Goal: Task Accomplishment & Management: Use online tool/utility

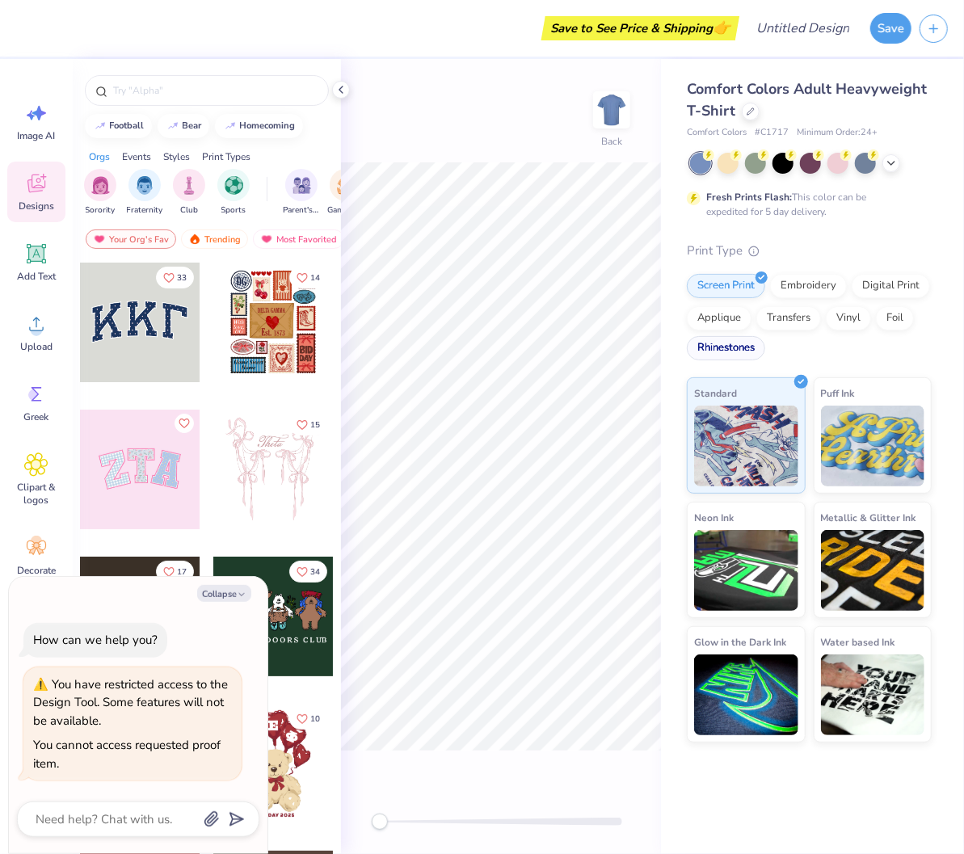
type textarea "x"
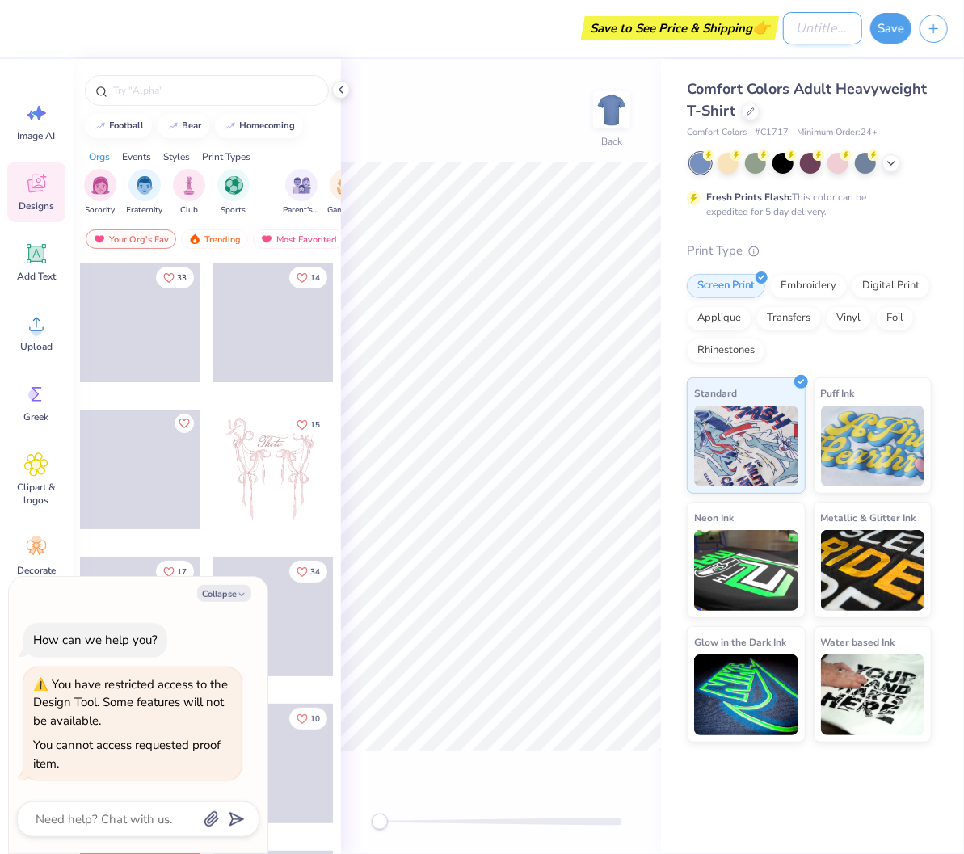
click at [811, 30] on input "Design Title" at bounding box center [822, 28] width 79 height 32
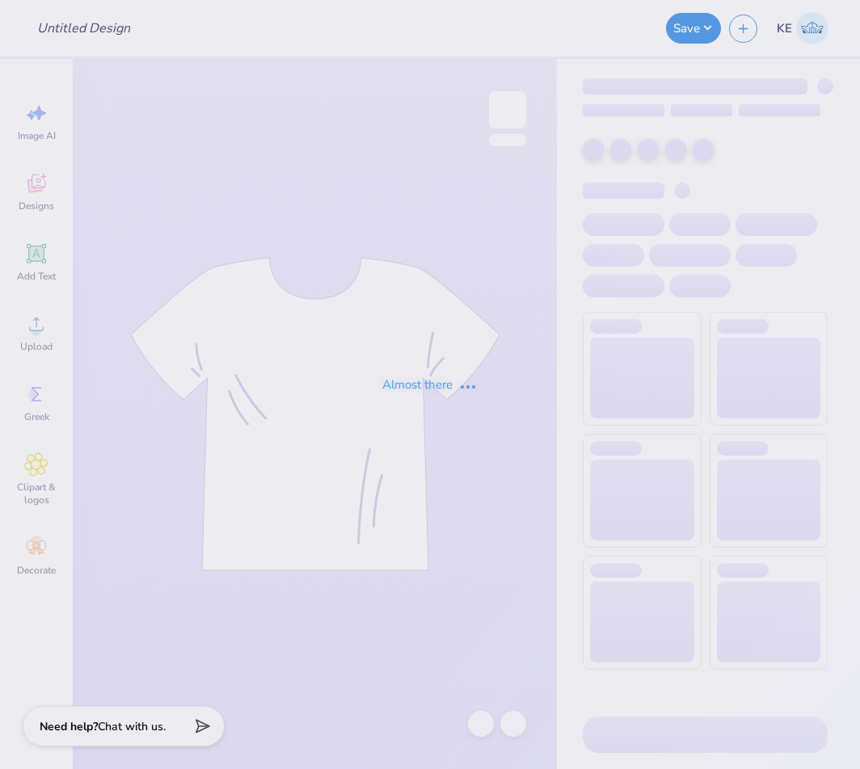
type input "utc sk hoco v3"
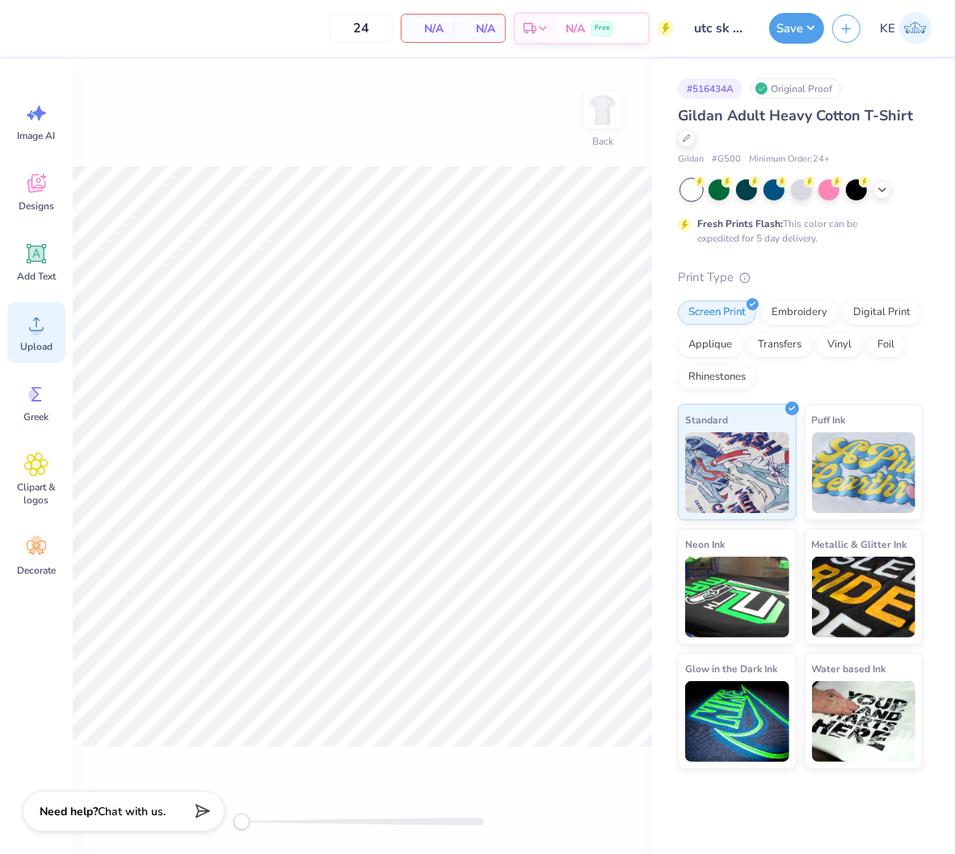
click at [27, 337] on div "Upload" at bounding box center [36, 332] width 58 height 61
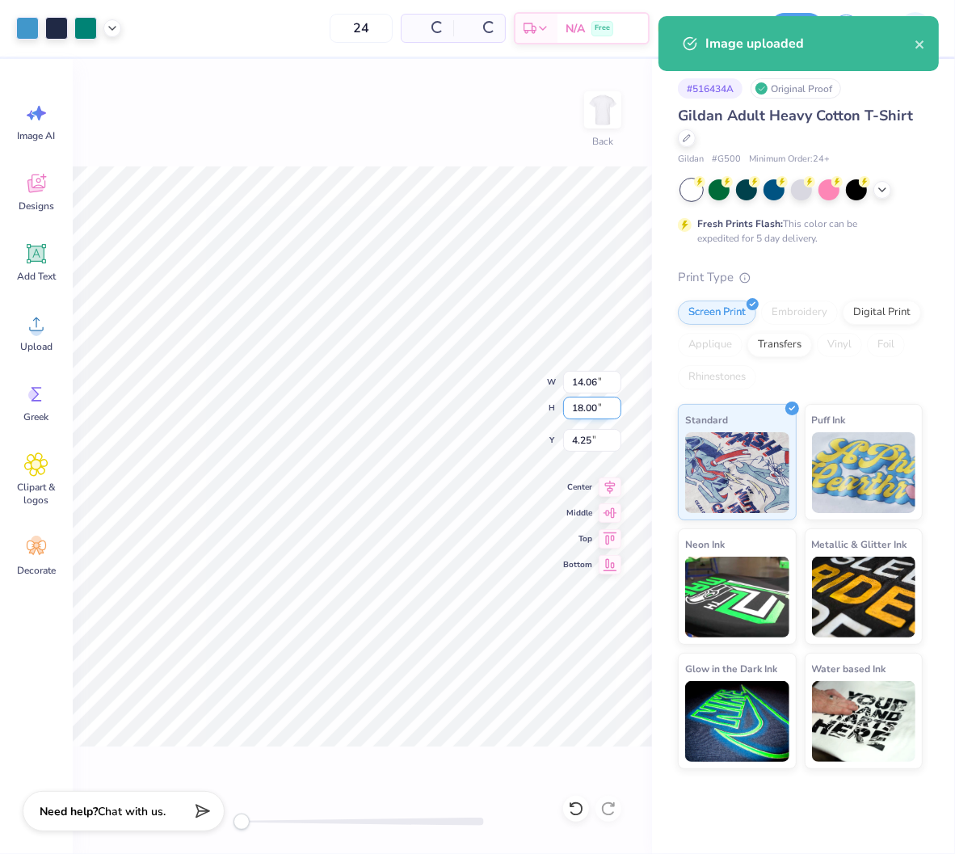
click at [584, 402] on input "18.00" at bounding box center [592, 408] width 58 height 23
type input "15"
click at [582, 444] on input "4.25" at bounding box center [592, 440] width 58 height 23
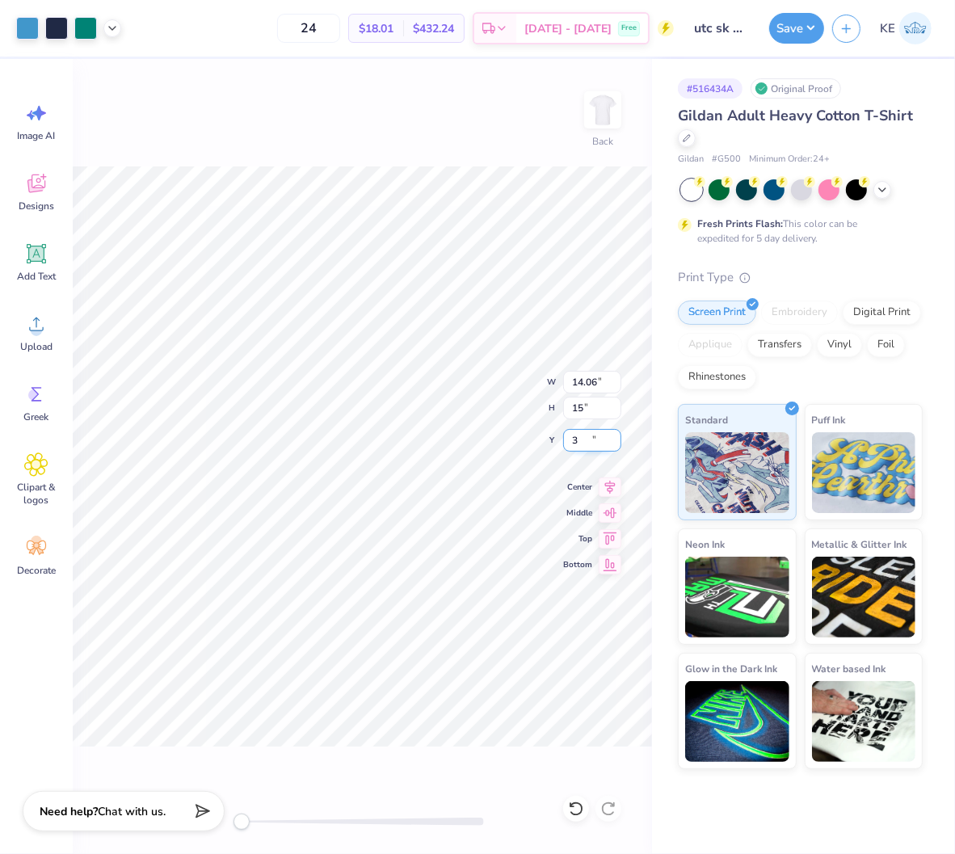
type input "3"
click at [572, 435] on input "1.75" at bounding box center [592, 440] width 58 height 23
type input "3"
click at [827, 19] on div "Save KE" at bounding box center [862, 28] width 186 height 57
click at [806, 22] on button "Save" at bounding box center [796, 26] width 55 height 31
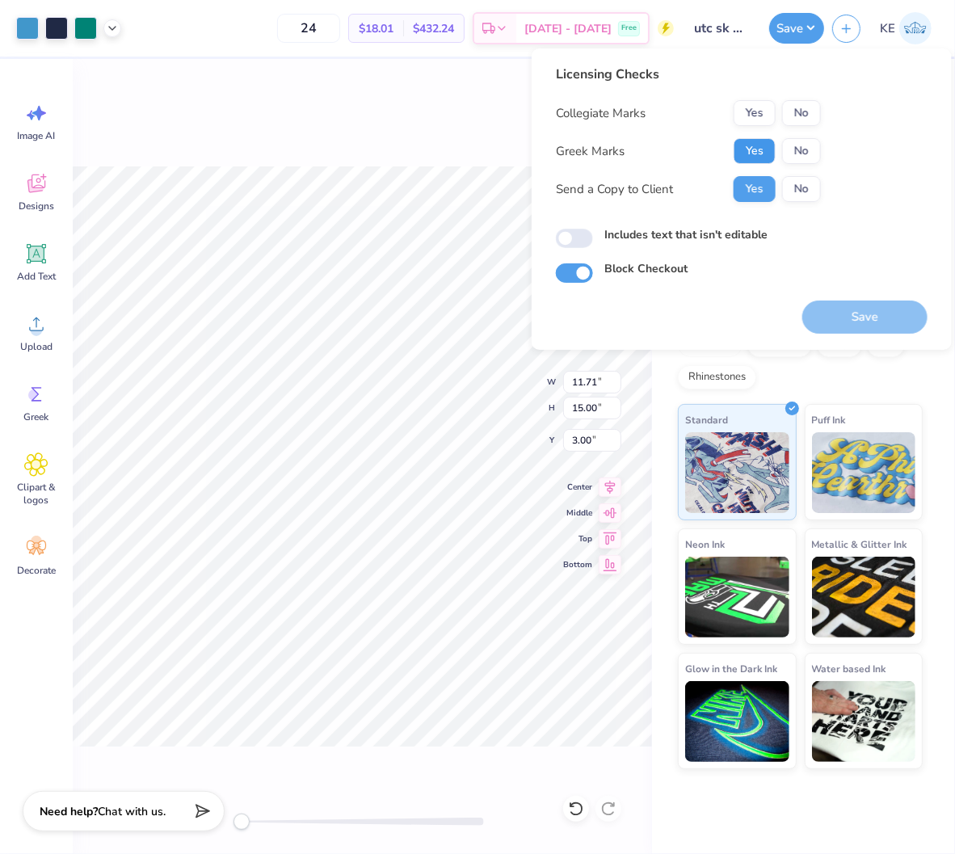
click at [752, 143] on button "Yes" at bounding box center [755, 151] width 42 height 26
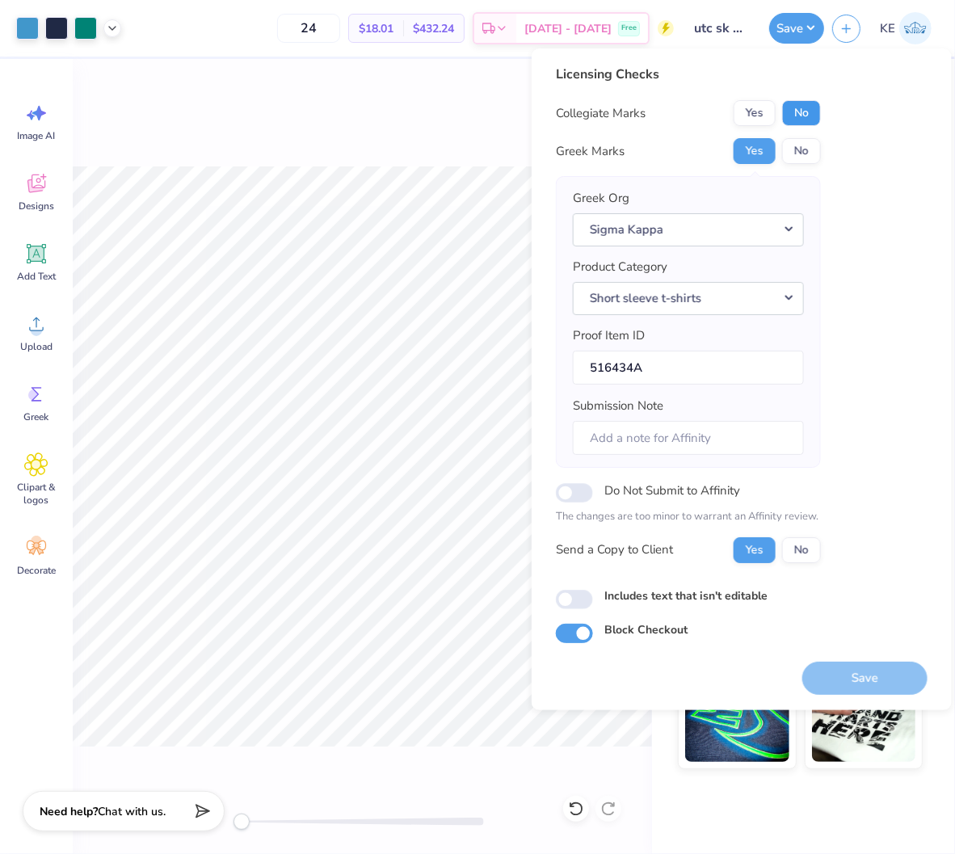
click at [818, 102] on button "No" at bounding box center [801, 113] width 39 height 26
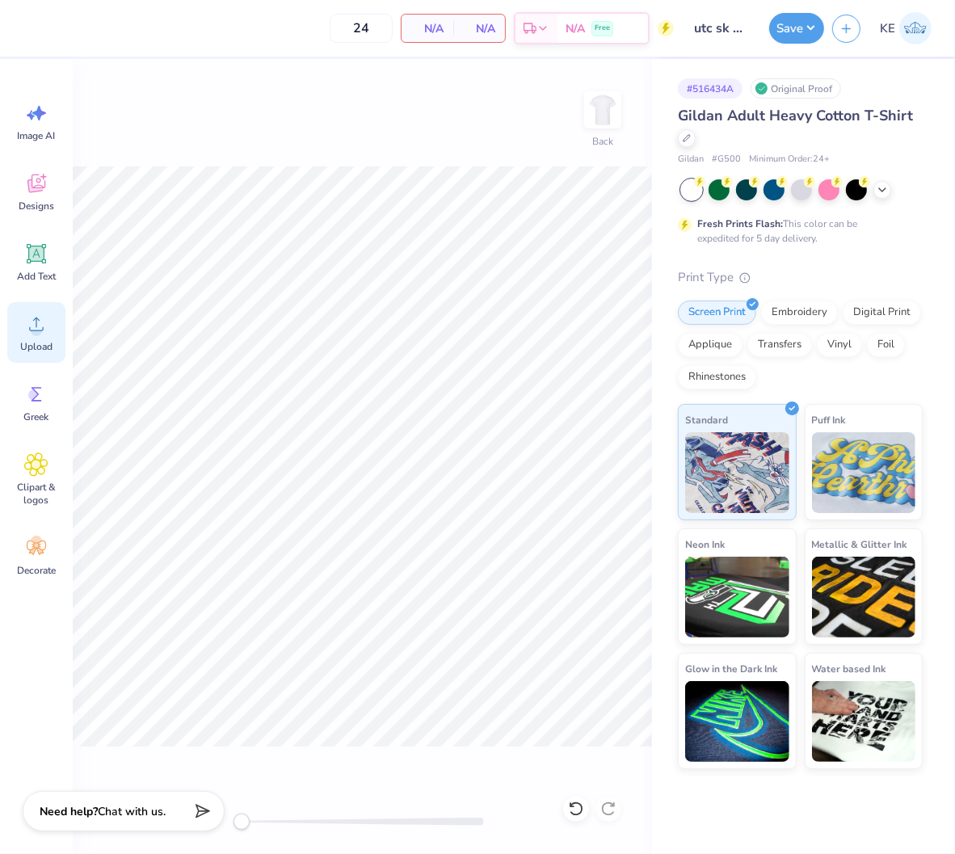
drag, startPoint x: 45, startPoint y: 330, endPoint x: 34, endPoint y: 326, distance: 12.0
click at [34, 326] on div "Upload" at bounding box center [36, 332] width 58 height 61
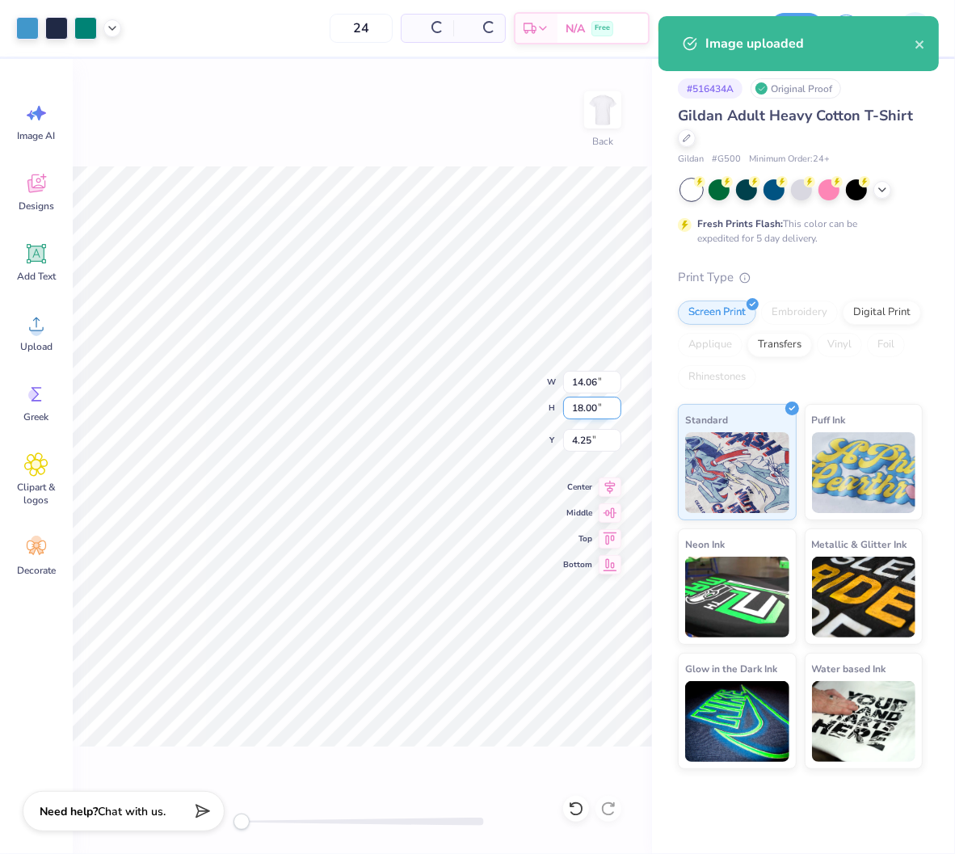
click at [591, 407] on input "18.00" at bounding box center [592, 408] width 58 height 23
type input "15"
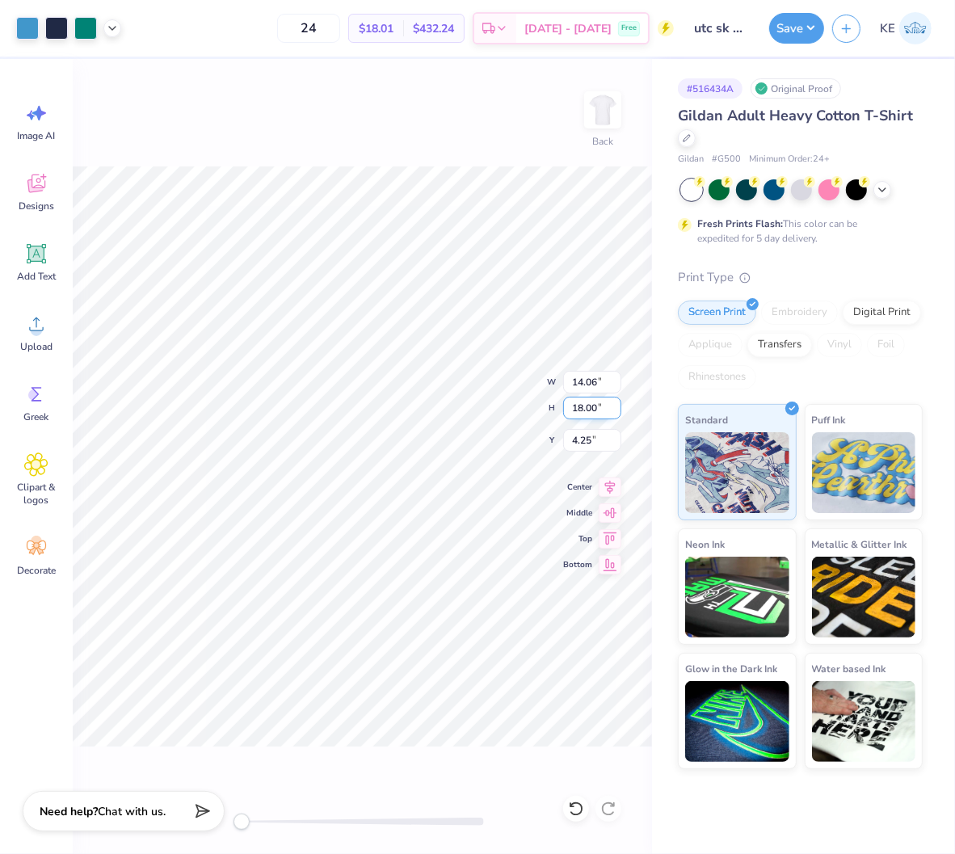
click at [583, 404] on input "18.00" at bounding box center [592, 408] width 58 height 23
type input "15"
click at [576, 438] on input "5.75" at bounding box center [592, 440] width 58 height 23
type input "3"
click at [810, 19] on button "Save" at bounding box center [796, 26] width 55 height 31
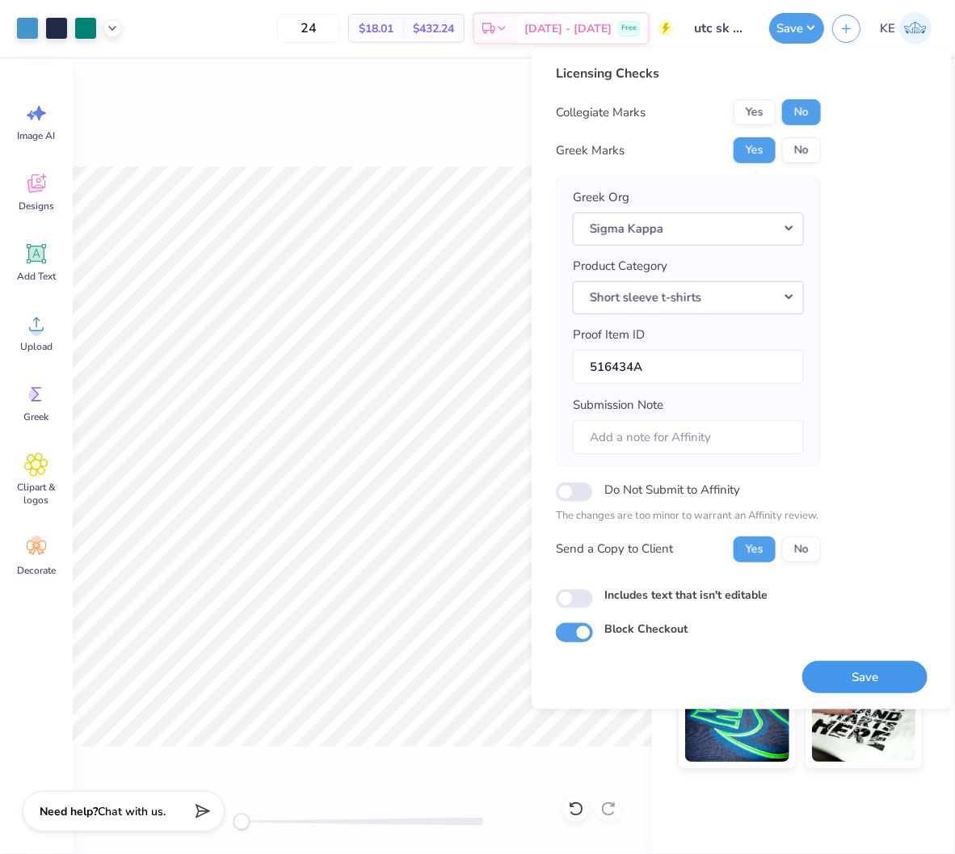
click at [848, 669] on button "Save" at bounding box center [864, 676] width 125 height 33
click at [812, 18] on button "Save" at bounding box center [796, 26] width 55 height 31
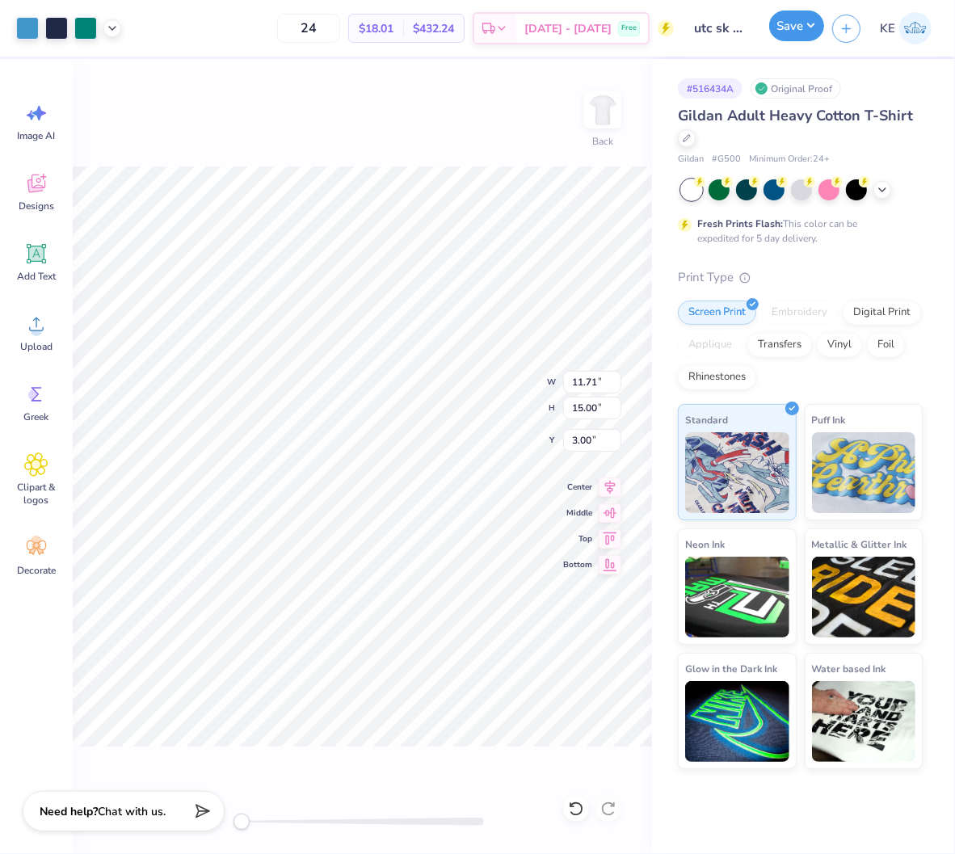
click at [812, 29] on button "Save" at bounding box center [796, 26] width 55 height 31
click at [814, 28] on button "Save" at bounding box center [796, 26] width 55 height 31
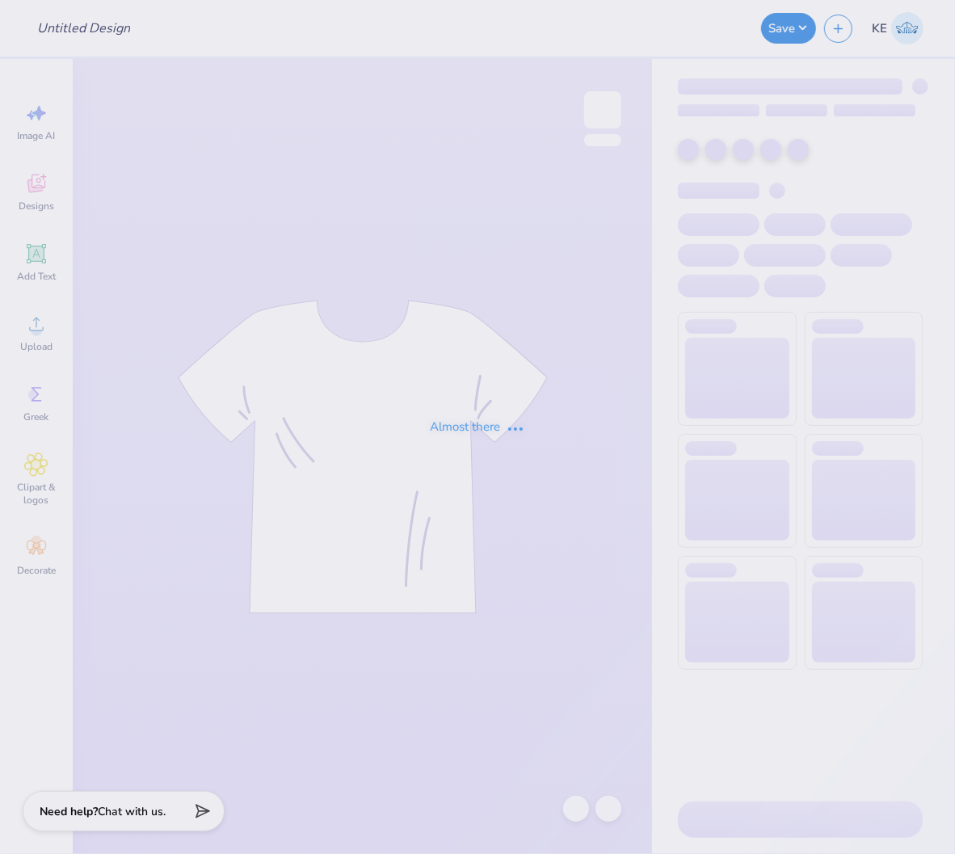
type input "SCULPT ST 2025"
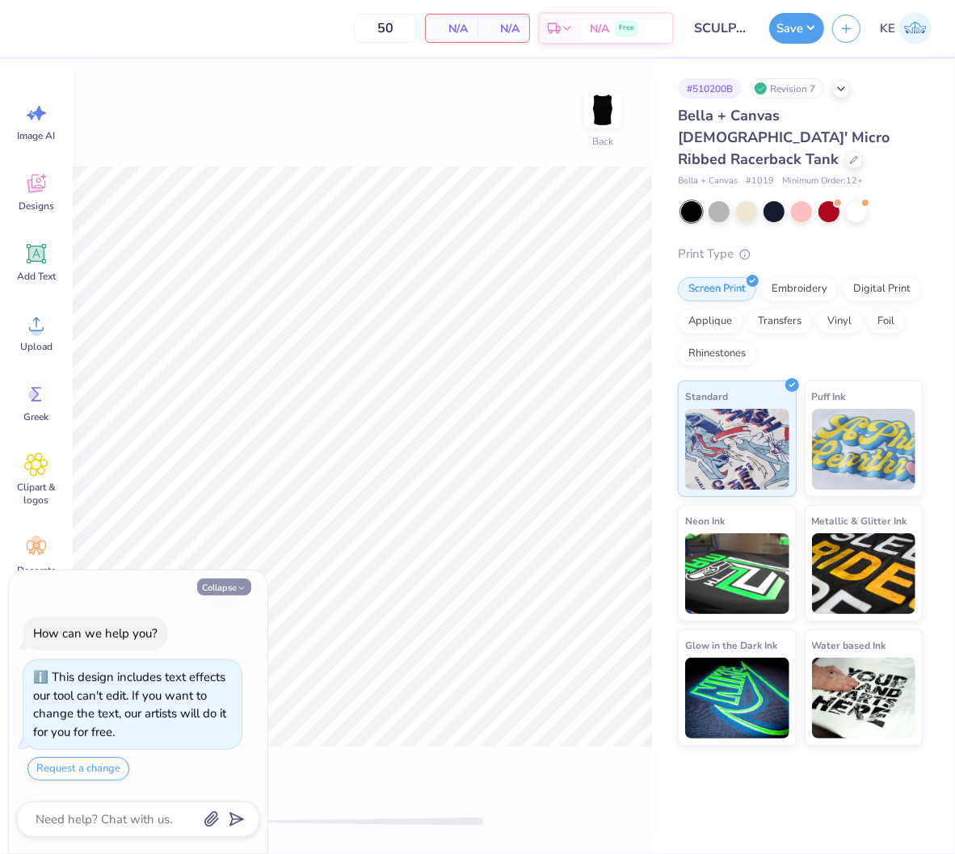
click at [230, 586] on button "Collapse" at bounding box center [224, 587] width 54 height 17
type textarea "x"
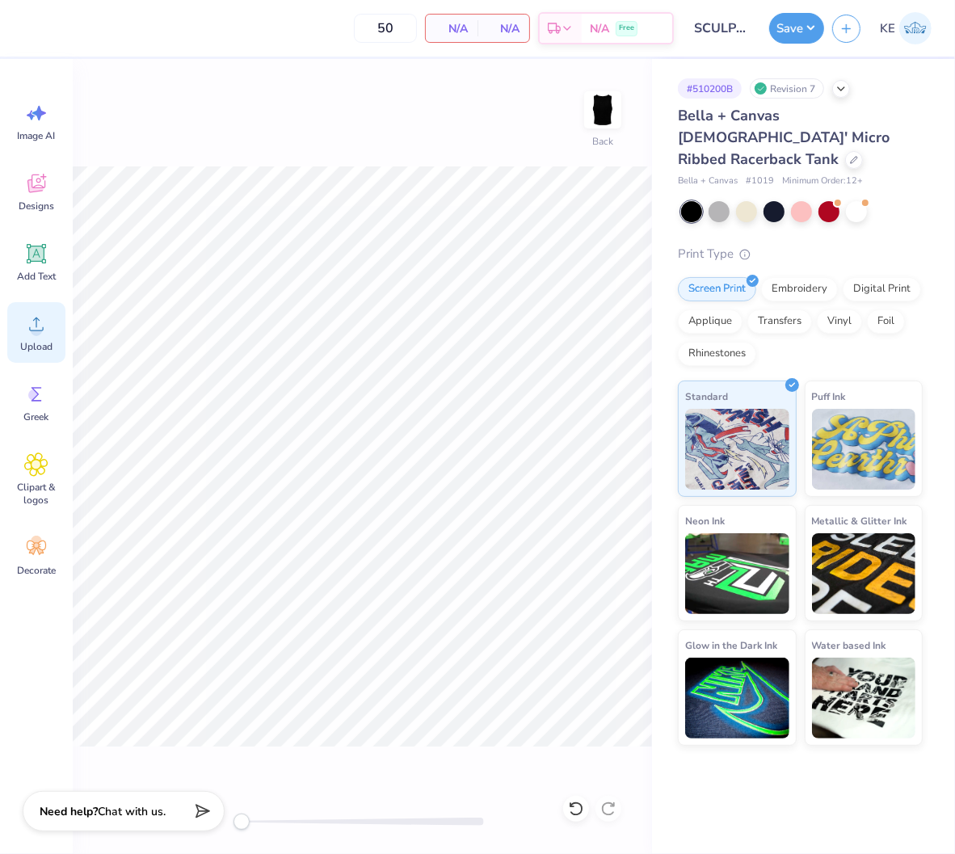
click at [41, 342] on span "Upload" at bounding box center [36, 346] width 32 height 13
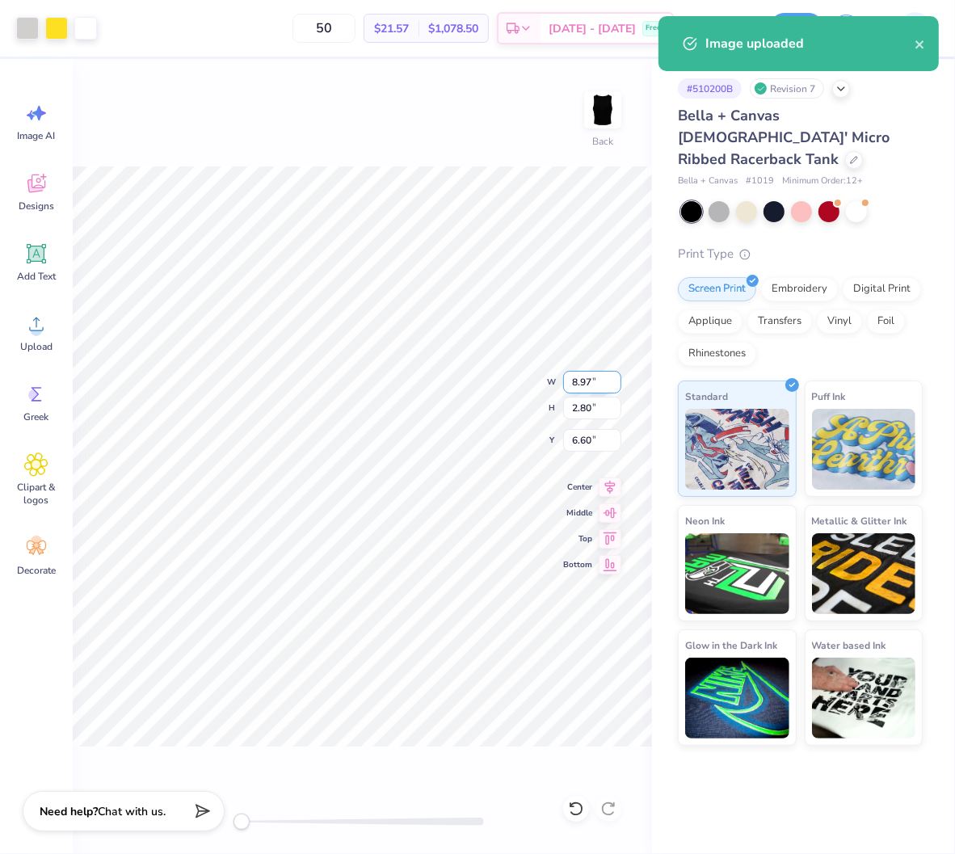
click at [586, 381] on input "8.97" at bounding box center [592, 382] width 58 height 23
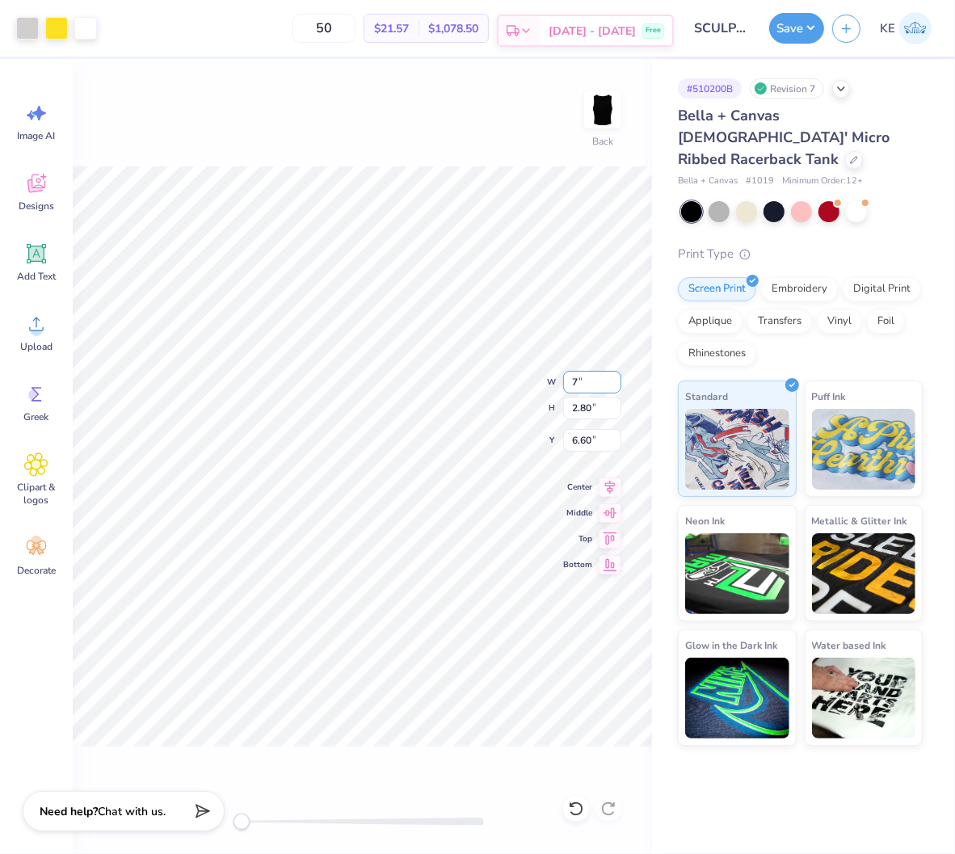
type input "7"
click at [585, 439] on input "6.91" at bounding box center [592, 440] width 58 height 23
click at [586, 441] on input "6.91" at bounding box center [592, 440] width 58 height 23
type input "3"
click at [801, 27] on button "Save" at bounding box center [796, 26] width 55 height 31
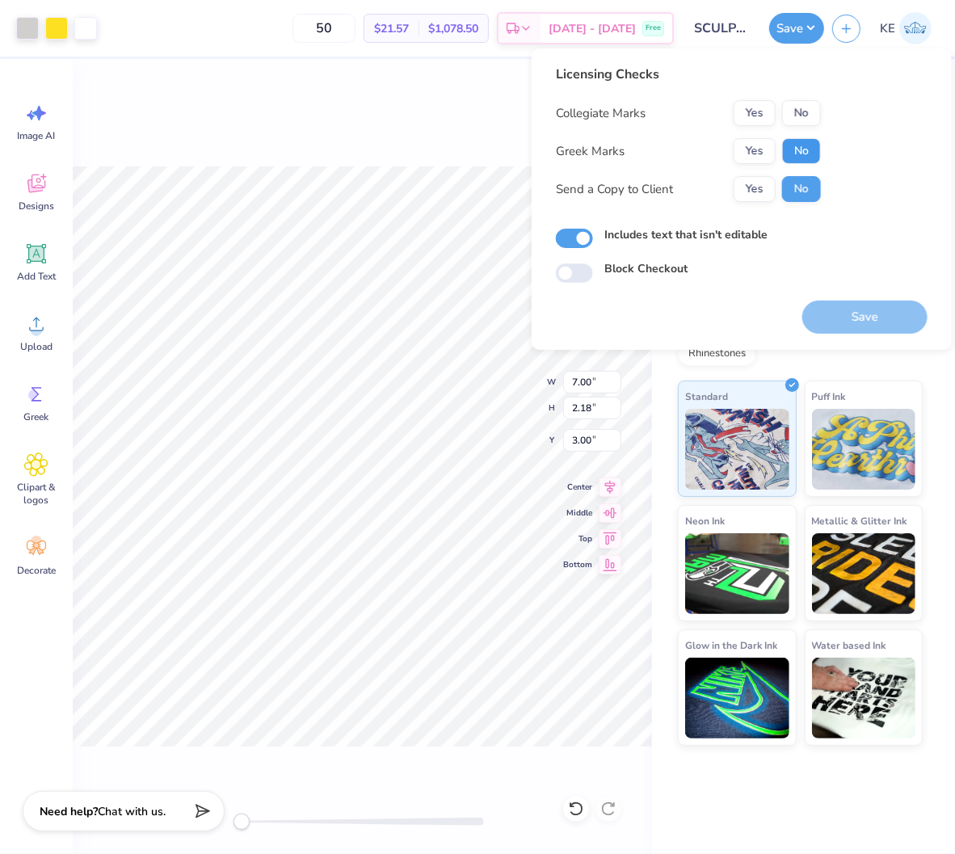
drag, startPoint x: 798, startPoint y: 143, endPoint x: 803, endPoint y: 132, distance: 12.6
click at [798, 143] on button "No" at bounding box center [801, 151] width 39 height 26
click at [806, 116] on button "No" at bounding box center [801, 113] width 39 height 26
click at [852, 314] on button "Save" at bounding box center [864, 317] width 125 height 33
